Goal: Information Seeking & Learning: Learn about a topic

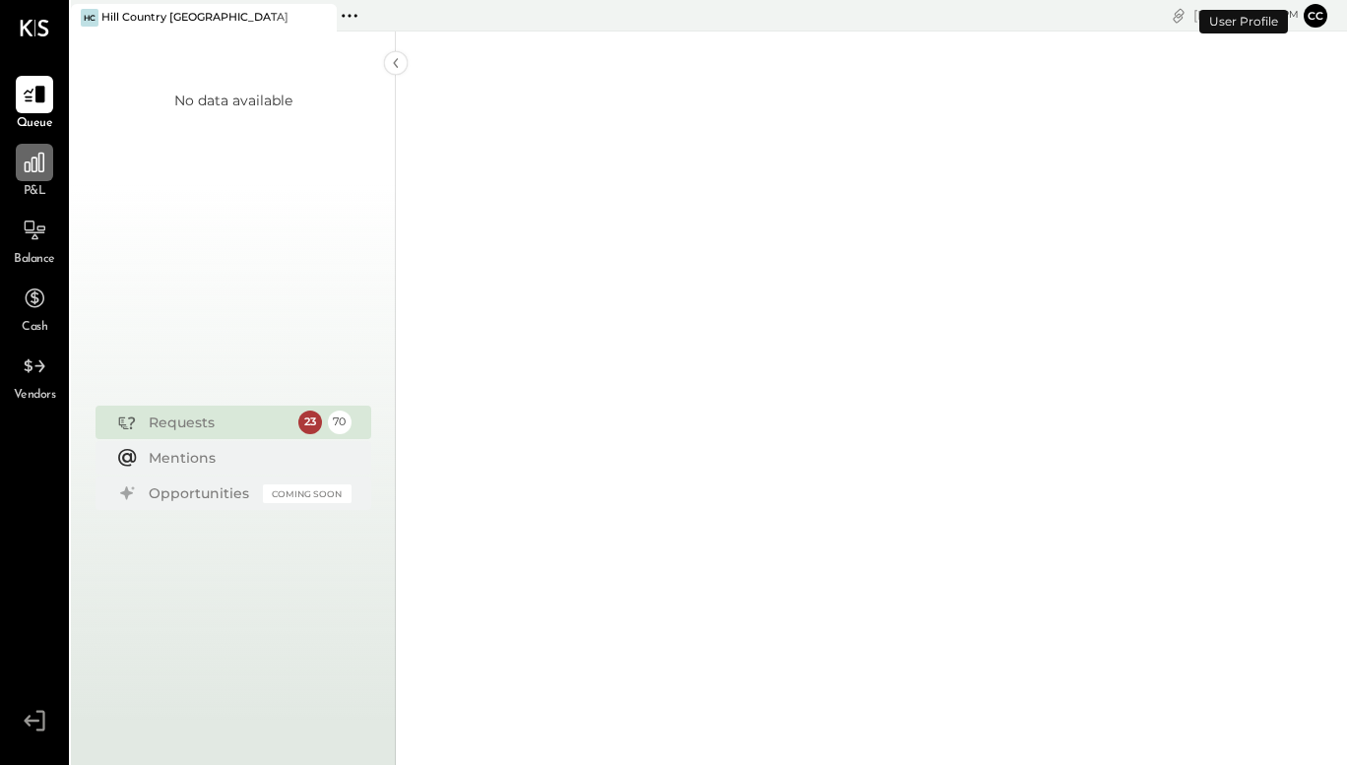
click at [28, 155] on icon at bounding box center [35, 163] width 26 height 26
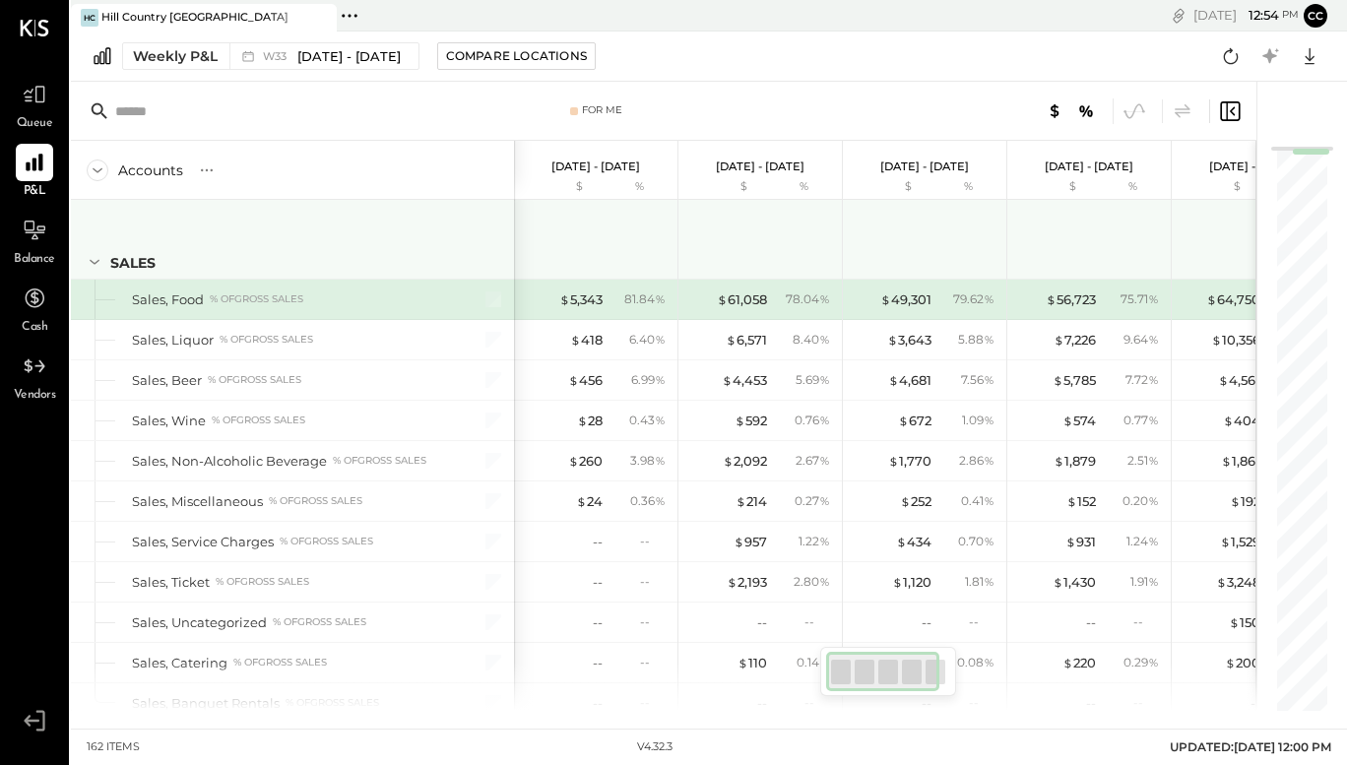
drag, startPoint x: 541, startPoint y: 276, endPoint x: 829, endPoint y: 47, distance: 368.1
click at [829, 47] on div "[PERSON_NAME] Country [GEOGRAPHIC_DATA] Pinned Locations ( 1 ) Hill Country [GE…" at bounding box center [709, 355] width 1276 height 711
